Goal: Transaction & Acquisition: Purchase product/service

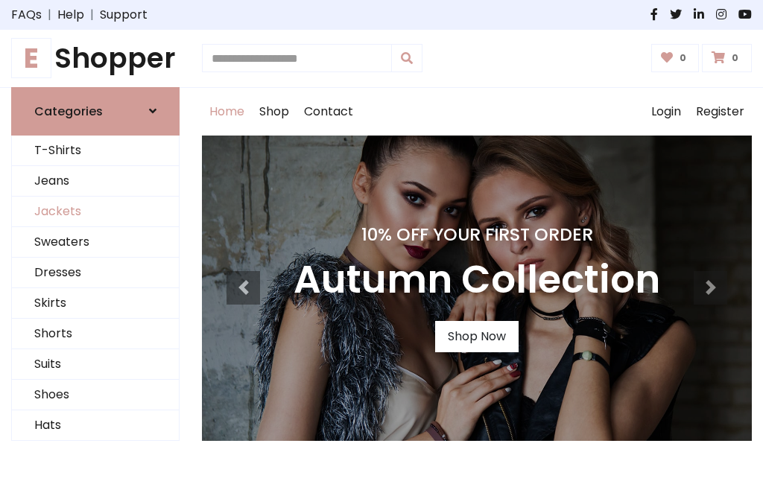
click at [95, 212] on link "Jackets" at bounding box center [95, 212] width 167 height 31
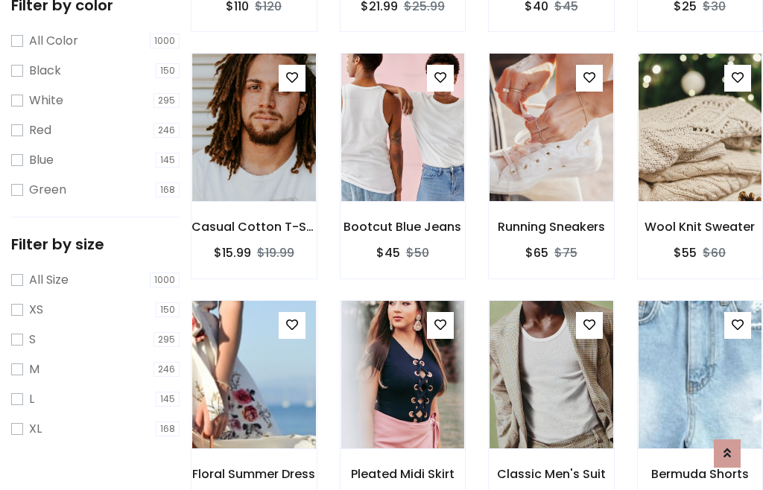
scroll to position [138, 0]
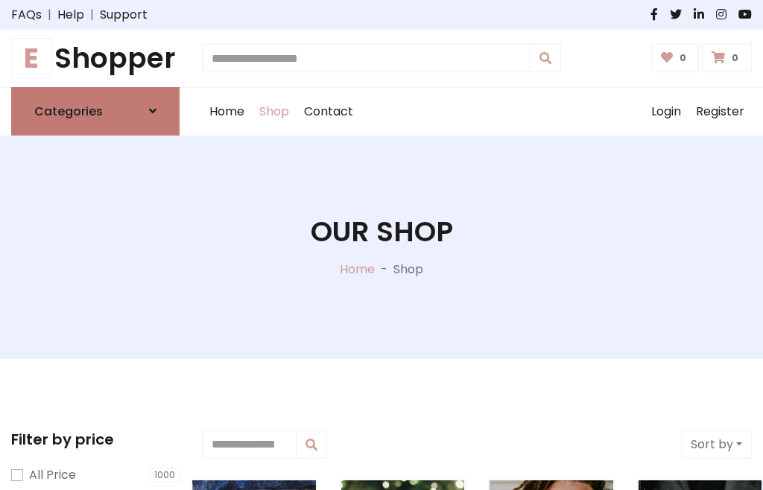
click at [95, 111] on h6 "Categories" at bounding box center [68, 111] width 69 height 14
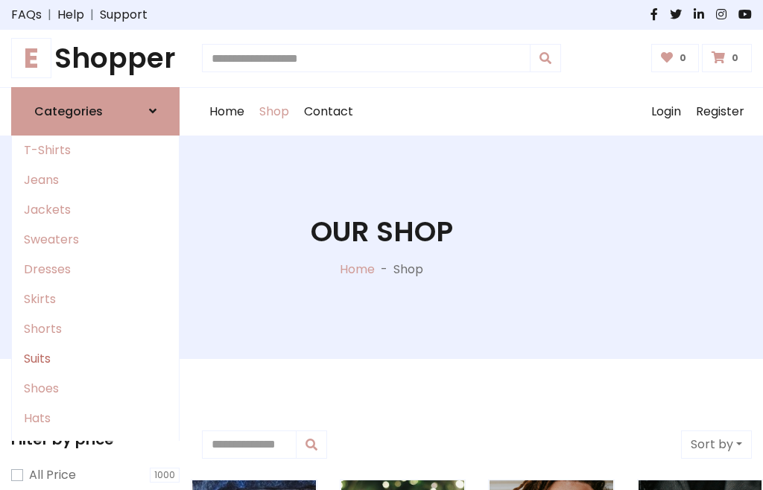
click at [95, 359] on link "Suits" at bounding box center [95, 359] width 167 height 30
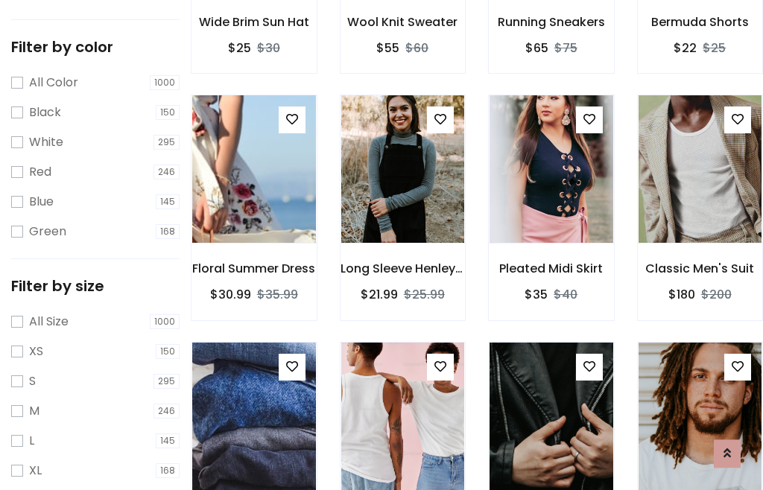
scroll to position [75, 0]
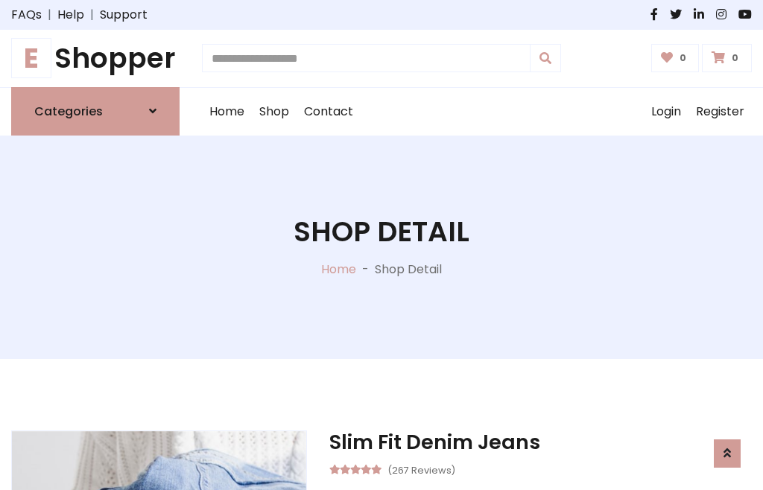
scroll to position [1228, 0]
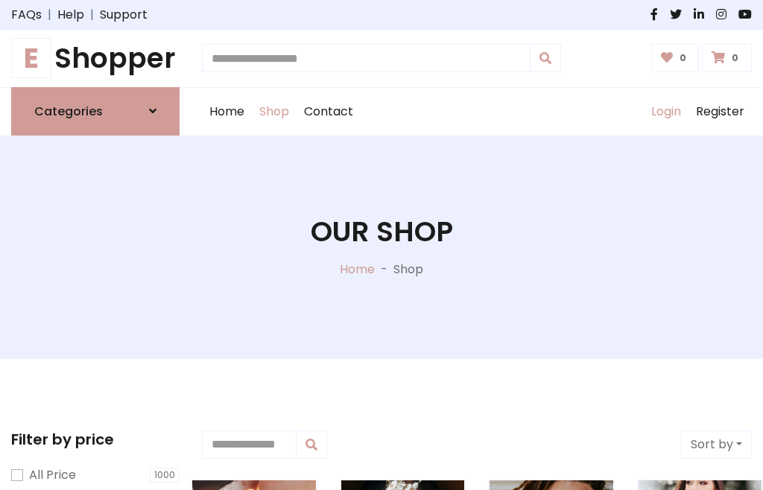
click at [666, 111] on link "Login" at bounding box center [666, 112] width 45 height 48
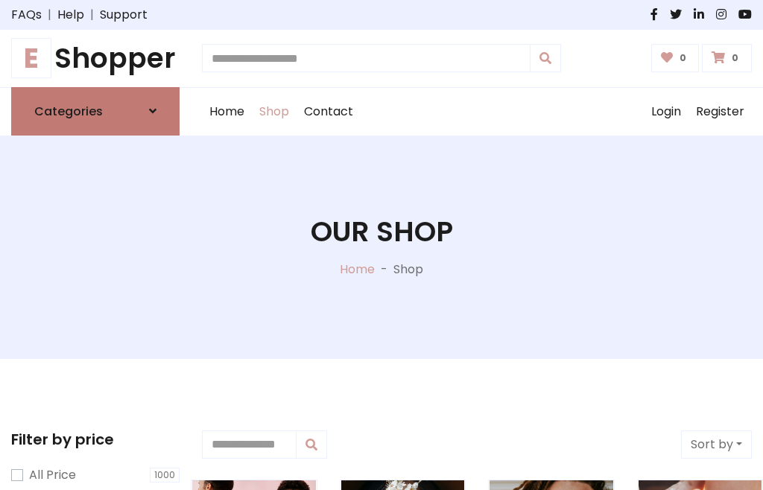
click at [153, 111] on icon at bounding box center [152, 111] width 7 height 12
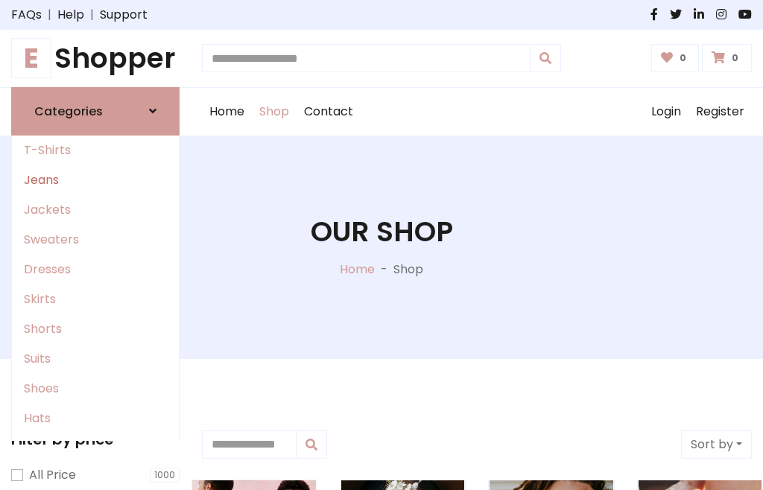
click at [95, 180] on link "Jeans" at bounding box center [95, 180] width 167 height 30
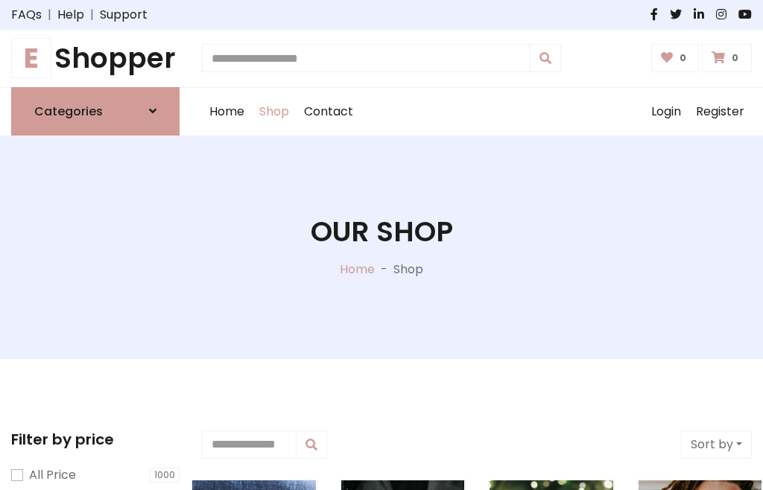
scroll to position [75, 0]
